Goal: Use online tool/utility: Utilize a website feature to perform a specific function

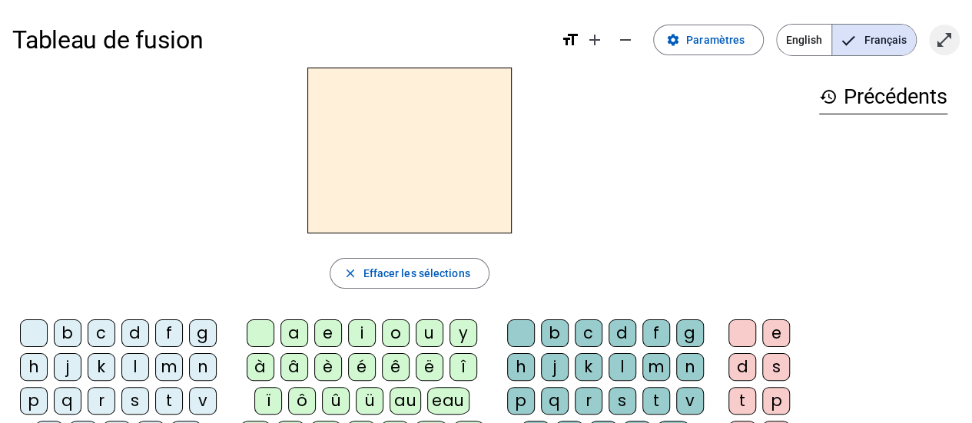
click at [950, 36] on mat-icon "open_in_full" at bounding box center [944, 40] width 18 height 18
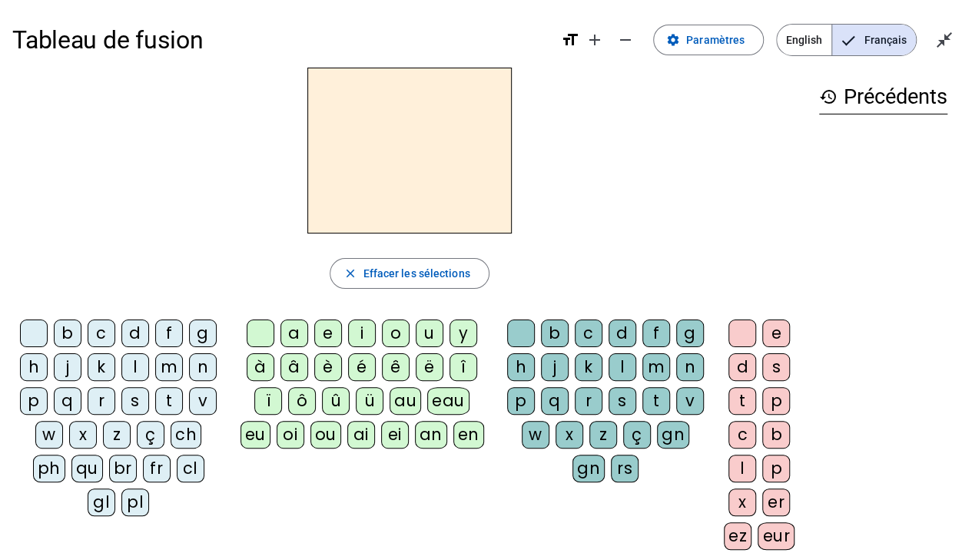
click at [129, 361] on div "l" at bounding box center [135, 368] width 28 height 28
click at [292, 331] on div "a" at bounding box center [295, 334] width 28 height 28
click at [596, 330] on div "c" at bounding box center [589, 334] width 28 height 28
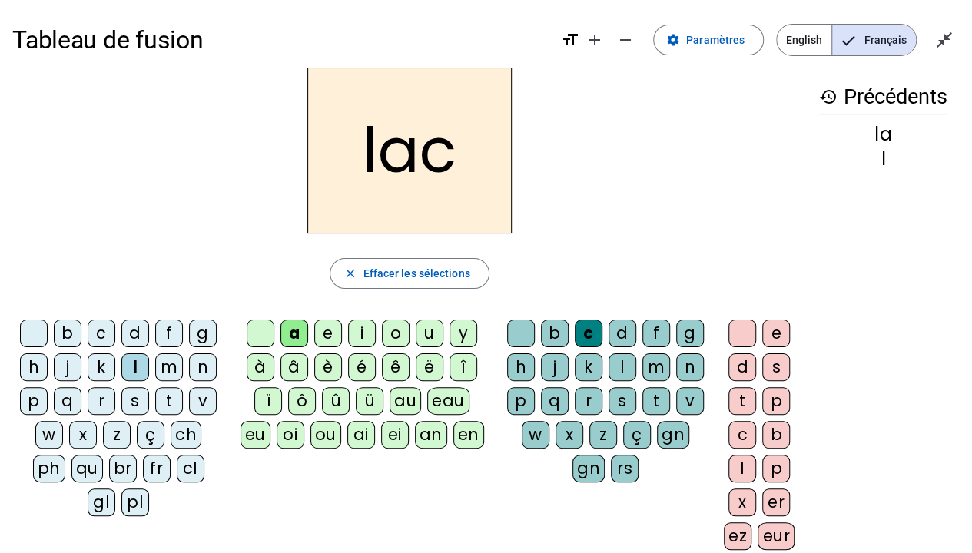
click at [161, 401] on div "t" at bounding box center [169, 401] width 28 height 28
click at [517, 334] on div at bounding box center [521, 334] width 28 height 28
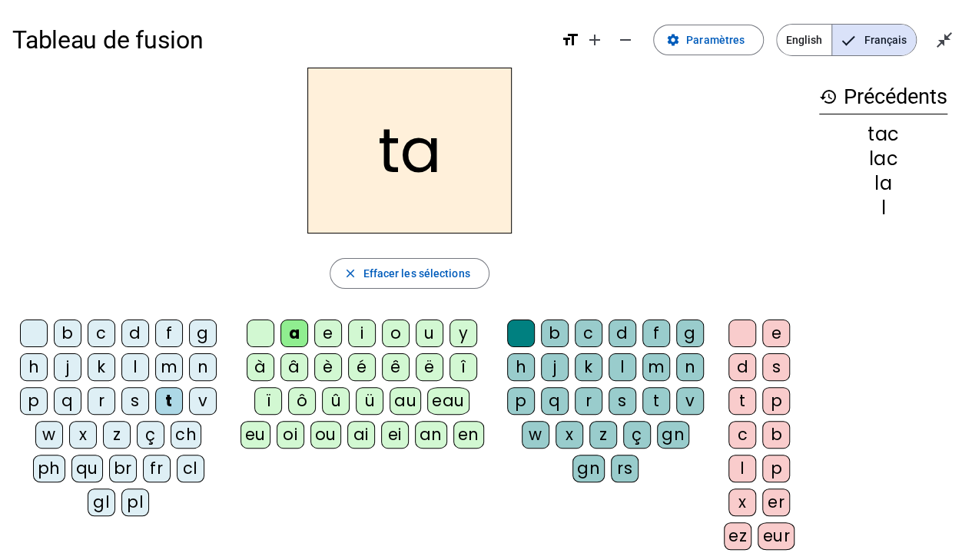
click at [321, 336] on div "e" at bounding box center [328, 334] width 28 height 28
click at [423, 326] on div "u" at bounding box center [430, 334] width 28 height 28
click at [132, 332] on div "d" at bounding box center [135, 334] width 28 height 28
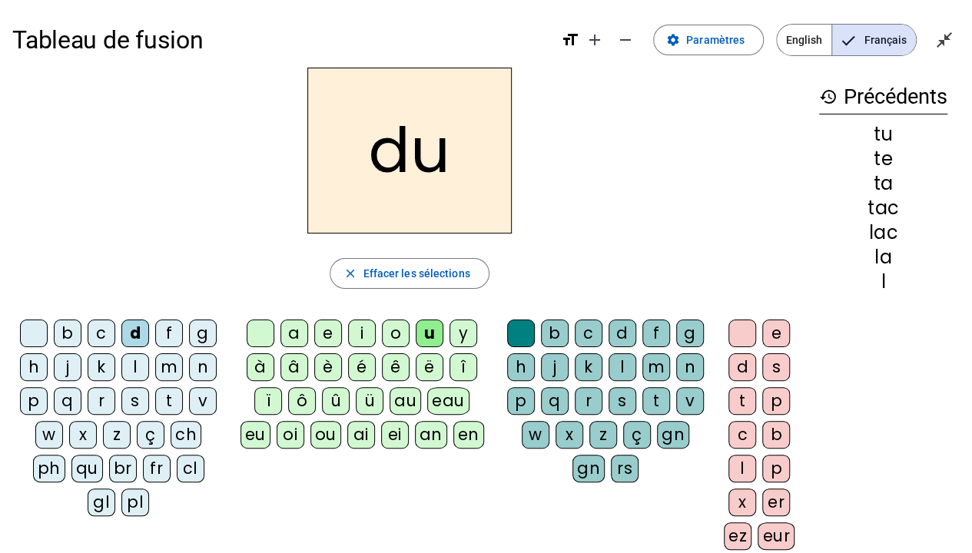
click at [583, 335] on div "c" at bounding box center [589, 334] width 28 height 28
